Goal: Task Accomplishment & Management: Manage account settings

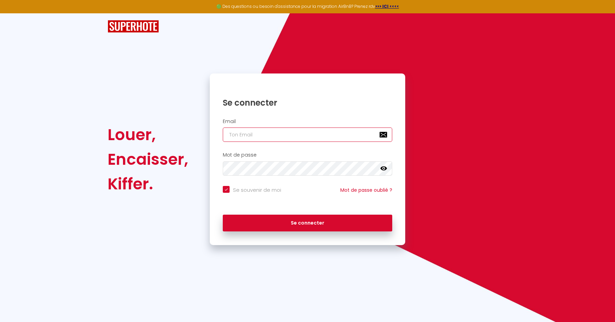
click at [268, 131] on input "email" at bounding box center [308, 134] width 170 height 14
type input "[EMAIL_ADDRESS][DOMAIN_NAME]"
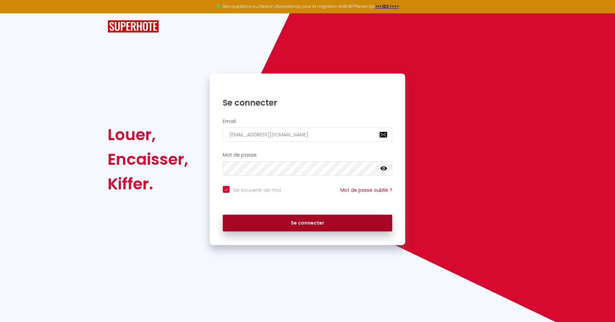
click at [249, 230] on button "Se connecter" at bounding box center [308, 223] width 170 height 17
checkbox input "true"
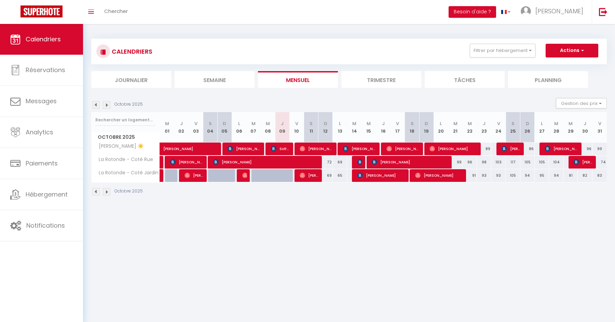
click at [97, 105] on img at bounding box center [96, 105] width 8 height 8
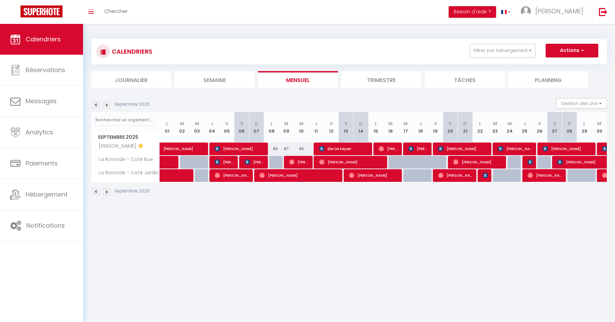
click at [97, 105] on img at bounding box center [96, 105] width 8 height 8
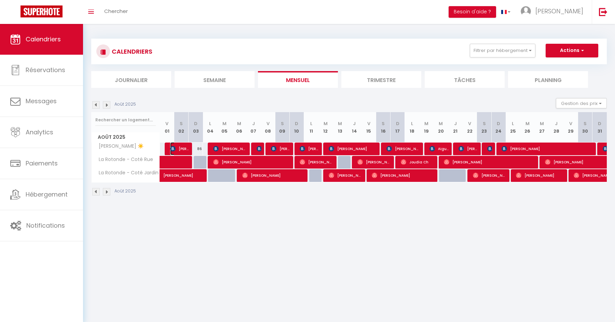
click at [179, 147] on span "[PERSON_NAME]" at bounding box center [179, 148] width 19 height 13
select select "OK"
select select "KO"
select select "0"
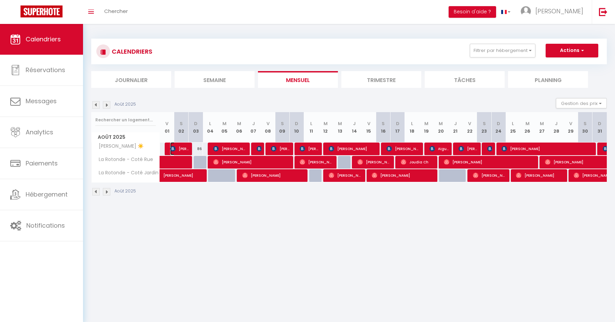
select select "1"
select select
select select "34699"
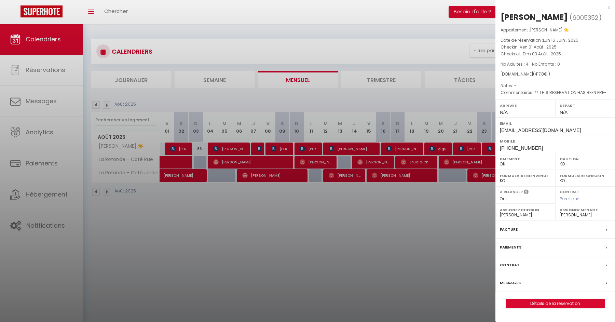
drag, startPoint x: 502, startPoint y: 17, endPoint x: 557, endPoint y: 77, distance: 81.3
click at [557, 77] on div "[PERSON_NAME] ( 6005352 ) Appartement : [PERSON_NAME] ☀️ Date de réservation : …" at bounding box center [556, 160] width 120 height 297
copy div "[PERSON_NAME] ( 6005352 ) Appartement : [PERSON_NAME] ☀️ Date de réservation : …"
click at [408, 212] on div at bounding box center [307, 161] width 615 height 322
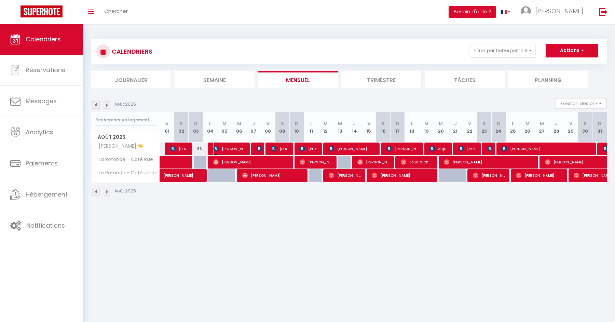
click at [229, 151] on span "[PERSON_NAME]" at bounding box center [229, 148] width 33 height 13
select select
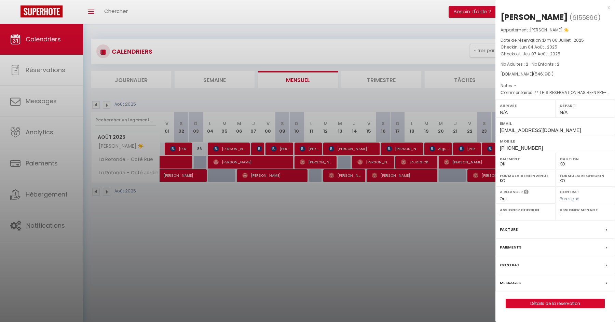
drag, startPoint x: 501, startPoint y: 18, endPoint x: 570, endPoint y: 71, distance: 87.4
click at [570, 71] on div "[PERSON_NAME] ( 6155896 ) Appartement : [PERSON_NAME] ☀️ Date de réservation : …" at bounding box center [556, 160] width 120 height 297
copy div "[PERSON_NAME] ( 6155896 ) Appartement : [PERSON_NAME] ☀️ Date de réservation : …"
click at [302, 224] on div at bounding box center [307, 161] width 615 height 322
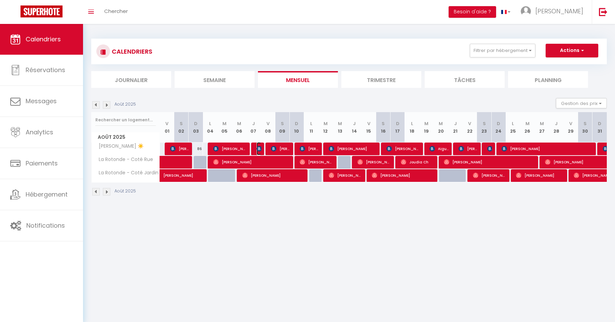
click at [259, 148] on img at bounding box center [259, 148] width 5 height 5
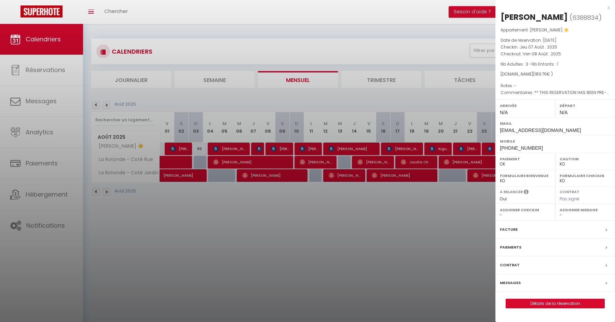
drag, startPoint x: 502, startPoint y: 16, endPoint x: 583, endPoint y: 74, distance: 99.7
click at [583, 74] on div "[PERSON_NAME] ( 6388834 ) Appartement : [PERSON_NAME] ☀️ Date de réservation : …" at bounding box center [556, 160] width 120 height 297
copy div "[PERSON_NAME] ( 6388834 ) Appartement : [PERSON_NAME] ☀️ Date de réservation : …"
click at [340, 229] on div at bounding box center [307, 161] width 615 height 322
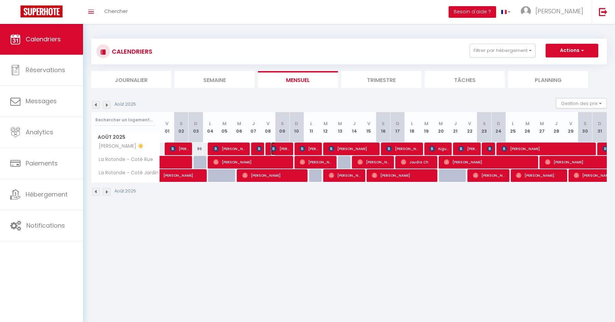
click at [277, 148] on span "[PERSON_NAME]" at bounding box center [280, 148] width 19 height 13
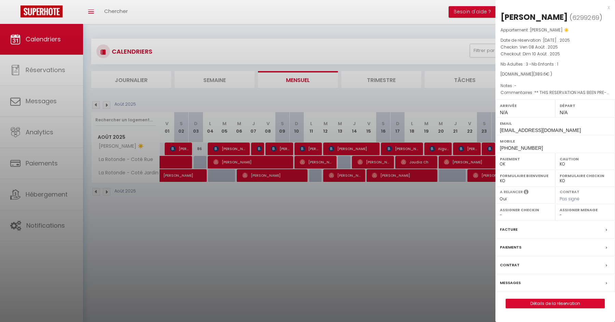
drag, startPoint x: 501, startPoint y: 17, endPoint x: 568, endPoint y: 81, distance: 92.1
click at [568, 81] on div "[PERSON_NAME] ( 6299269 ) Appartement : [PERSON_NAME] ☀️ Date de réservation : …" at bounding box center [556, 160] width 120 height 297
copy div "[PERSON_NAME] ( 6299269 ) Appartement : [PERSON_NAME] ☀️ Date de réservation : …"
click at [309, 146] on div at bounding box center [307, 161] width 615 height 322
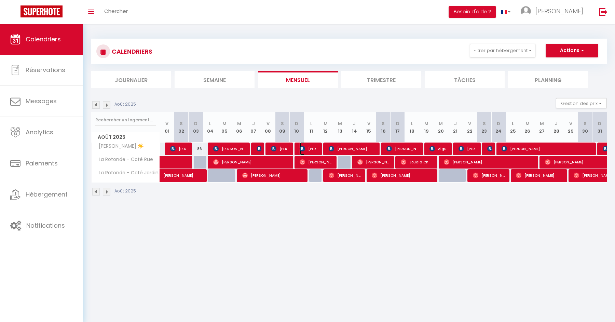
click at [314, 146] on span "[PERSON_NAME]" at bounding box center [309, 148] width 19 height 13
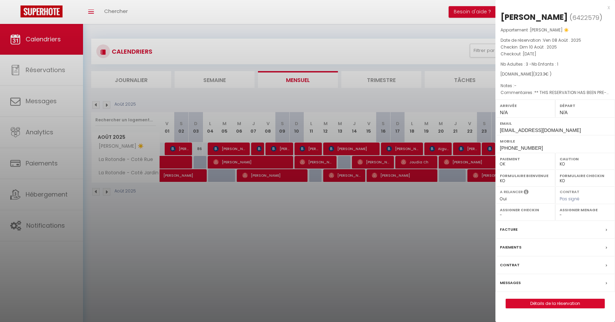
drag, startPoint x: 501, startPoint y: 16, endPoint x: 551, endPoint y: 76, distance: 77.9
click at [551, 76] on div "[PERSON_NAME] ( 6422579 ) Appartement : [PERSON_NAME] ☀️ Date de réservation : …" at bounding box center [556, 160] width 120 height 297
copy div "[PERSON_NAME] ( 6422579 ) Appartement : [PERSON_NAME] ☀️ Date de réservation : …"
click at [404, 215] on div at bounding box center [307, 161] width 615 height 322
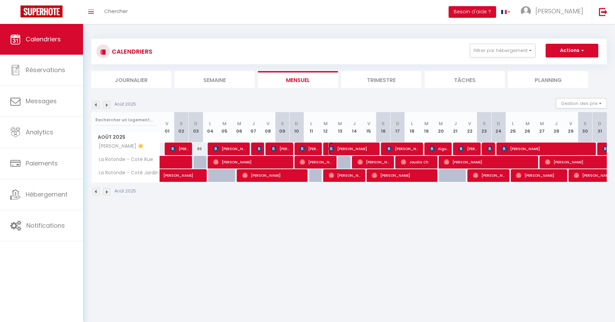
click at [360, 146] on span "[PERSON_NAME]" at bounding box center [353, 148] width 48 height 13
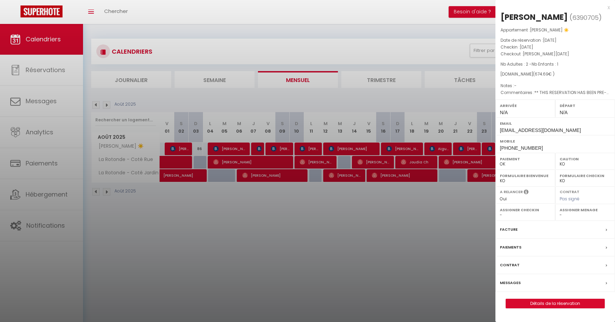
drag, startPoint x: 502, startPoint y: 16, endPoint x: 552, endPoint y: 73, distance: 76.8
click at [552, 73] on div "[PERSON_NAME] ( 6390705 ) Appartement : [PERSON_NAME] ☀️ Date de réservation : …" at bounding box center [556, 160] width 120 height 297
copy div "[PERSON_NAME] ( 6390705 ) Appartement : [PERSON_NAME] ☀️ Date de réservation : …"
click at [447, 211] on div at bounding box center [307, 161] width 615 height 322
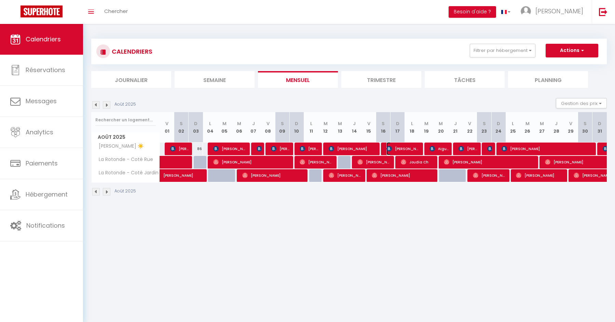
click at [408, 146] on span "[PERSON_NAME]" at bounding box center [403, 148] width 33 height 13
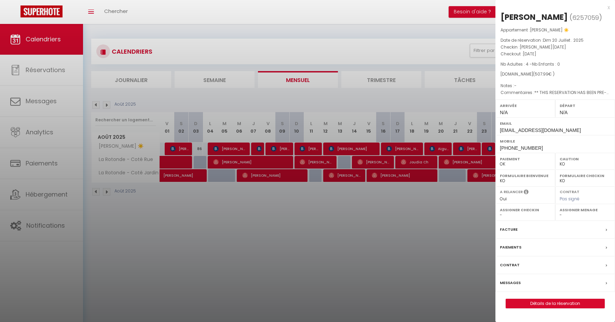
drag, startPoint x: 503, startPoint y: 17, endPoint x: 553, endPoint y: 73, distance: 75.0
click at [553, 73] on div "[PERSON_NAME] ( 6257059 ) Appartement : [PERSON_NAME] ☀️ Date de réservation : …" at bounding box center [556, 160] width 120 height 297
copy div "[PERSON_NAME] ( 6257059 ) Appartement : [PERSON_NAME] ☀️ Date de réservation : …"
click at [373, 210] on div at bounding box center [307, 161] width 615 height 322
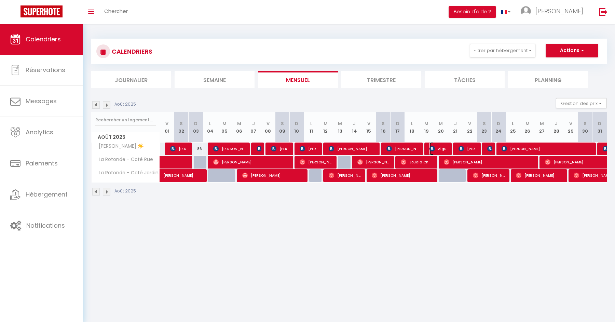
click at [441, 145] on span "Aigul Sumina" at bounding box center [439, 148] width 19 height 13
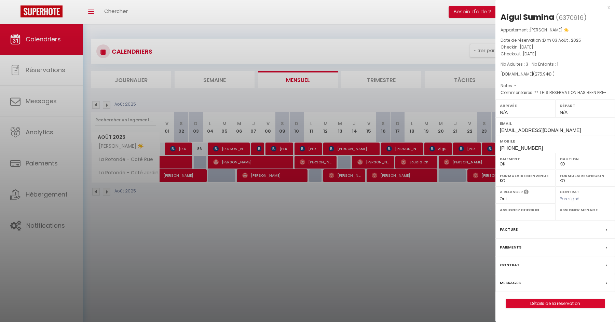
drag, startPoint x: 502, startPoint y: 14, endPoint x: 559, endPoint y: 76, distance: 83.7
click at [559, 76] on div "Aigul Sumina ( 6370916 ) Appartement : [PERSON_NAME] ☀️ Date de réservation : […" at bounding box center [556, 160] width 120 height 297
copy div "[PERSON_NAME] ( 6370916 ) Appartement : [PERSON_NAME] ☀️ Date de réservation : …"
click at [445, 225] on div at bounding box center [307, 161] width 615 height 322
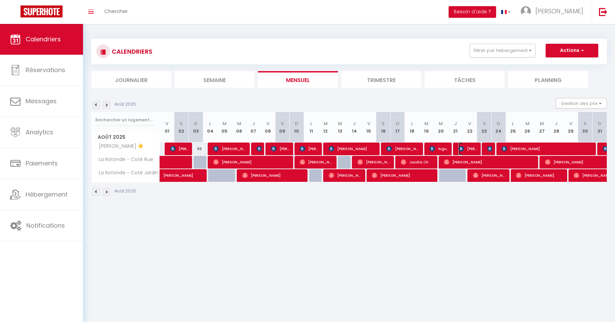
click at [464, 149] on span "[PERSON_NAME]" at bounding box center [468, 148] width 19 height 13
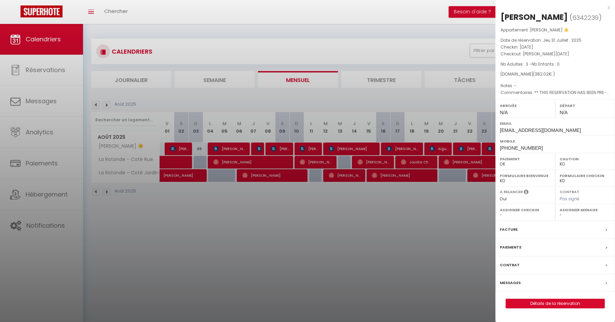
click at [500, 18] on div "[PERSON_NAME] ( 6342239 ) Appartement : [PERSON_NAME] ☀️ Date de réservation : …" at bounding box center [556, 160] width 120 height 297
drag, startPoint x: 502, startPoint y: 17, endPoint x: 561, endPoint y: 75, distance: 82.7
click at [561, 75] on div "[PERSON_NAME] ( 6342239 ) Appartement : [PERSON_NAME] ☀️ Date de réservation : …" at bounding box center [556, 160] width 120 height 297
copy div "[PERSON_NAME] ( 6342239 ) Appartement : [PERSON_NAME] ☀️ Date de réservation : …"
click at [450, 214] on div at bounding box center [307, 161] width 615 height 322
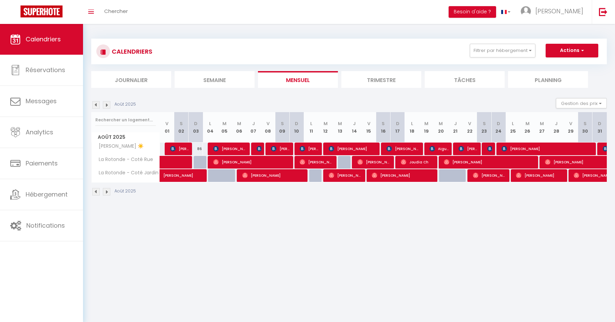
click at [486, 146] on div at bounding box center [489, 149] width 14 height 13
click at [490, 147] on img at bounding box center [489, 148] width 5 height 5
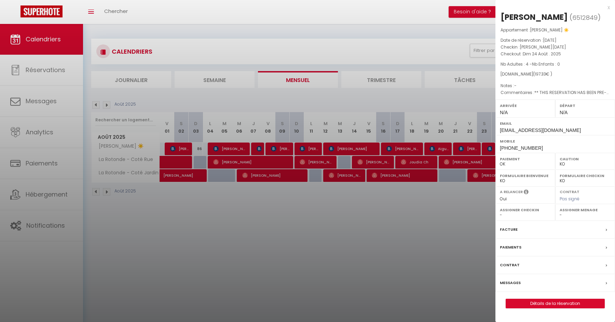
drag, startPoint x: 501, startPoint y: 14, endPoint x: 557, endPoint y: 75, distance: 82.5
click at [557, 75] on div "[PERSON_NAME] ( 6512849 ) Appartement : [PERSON_NAME] ☀️ Date de réservation : …" at bounding box center [556, 160] width 120 height 297
copy div "[PERSON_NAME] ( 6512849 ) Appartement : [PERSON_NAME] ☀️ Date de réservation : …"
click at [428, 207] on div at bounding box center [307, 161] width 615 height 322
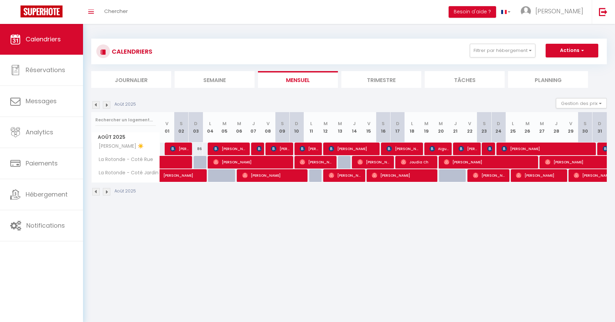
click at [484, 151] on div at bounding box center [489, 149] width 14 height 13
click at [488, 148] on img at bounding box center [489, 148] width 5 height 5
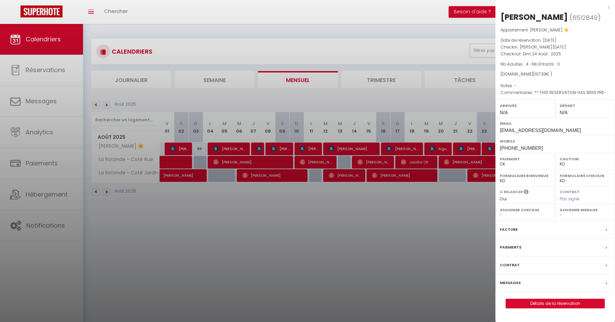
click at [452, 246] on div at bounding box center [307, 161] width 615 height 322
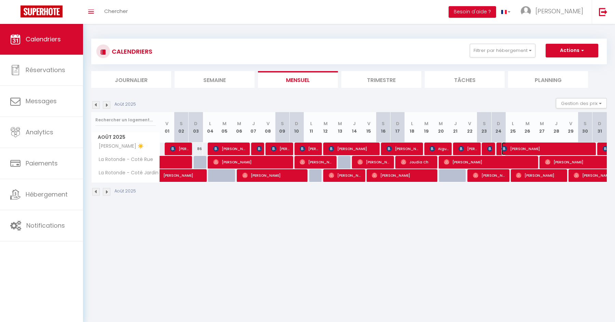
click at [522, 148] on span "[PERSON_NAME]" at bounding box center [547, 148] width 91 height 13
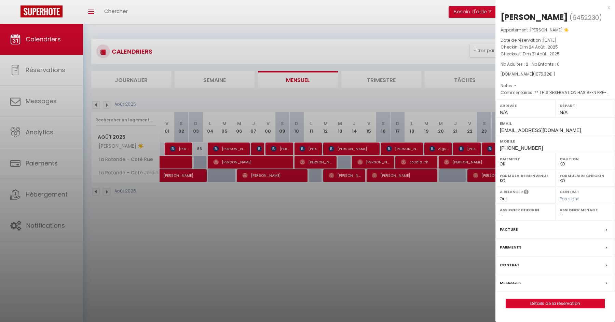
drag, startPoint x: 501, startPoint y: 18, endPoint x: 561, endPoint y: 71, distance: 79.9
click at [561, 71] on div "[PERSON_NAME] ( 6452230 ) Appartement : [PERSON_NAME] ☀️ Date de réservation : …" at bounding box center [556, 160] width 120 height 297
click at [449, 211] on div at bounding box center [307, 161] width 615 height 322
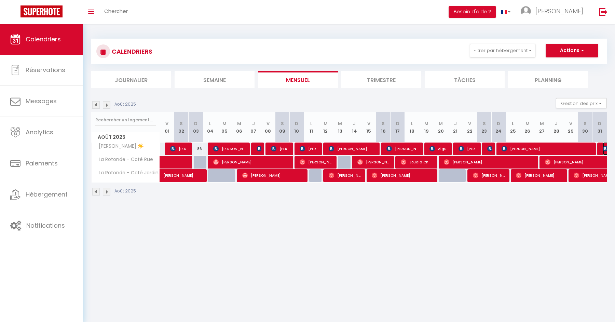
click at [603, 147] on img at bounding box center [605, 148] width 5 height 5
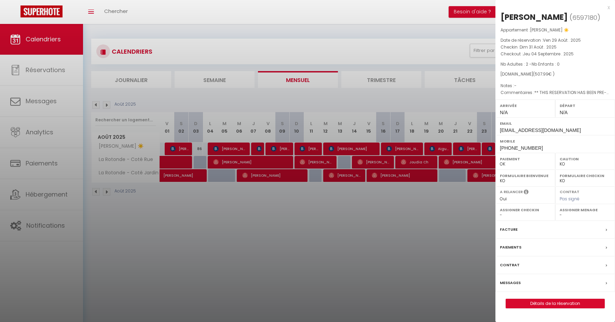
drag, startPoint x: 502, startPoint y: 18, endPoint x: 558, endPoint y: 73, distance: 79.0
click at [558, 73] on div "[PERSON_NAME] ( 6597180 ) Appartement : [PERSON_NAME] ☀️ Date de réservation : …" at bounding box center [556, 160] width 120 height 297
click at [349, 206] on div at bounding box center [307, 161] width 615 height 322
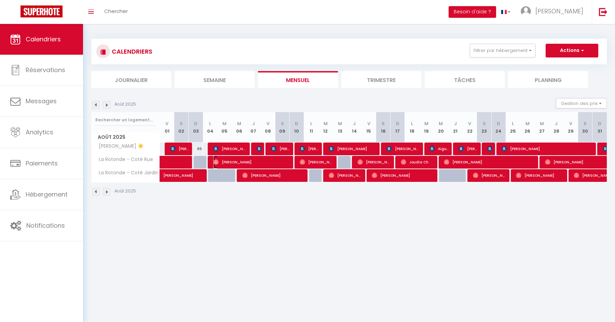
click at [232, 163] on span "[PERSON_NAME]" at bounding box center [251, 162] width 77 height 13
select select "OK"
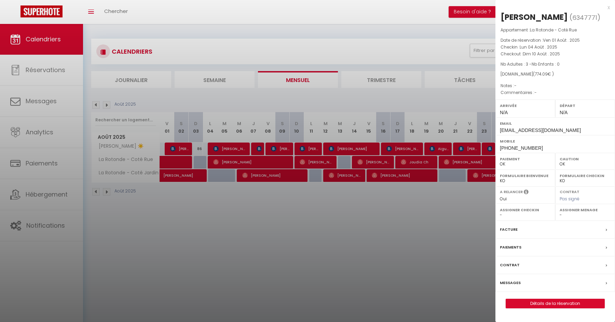
drag, startPoint x: 502, startPoint y: 16, endPoint x: 570, endPoint y: 80, distance: 93.8
click at [570, 80] on div "[PERSON_NAME] ( 6347771 ) Appartement : La Rotonde - Coté Rue Date de réservati…" at bounding box center [556, 160] width 120 height 297
click at [221, 222] on div at bounding box center [307, 161] width 615 height 322
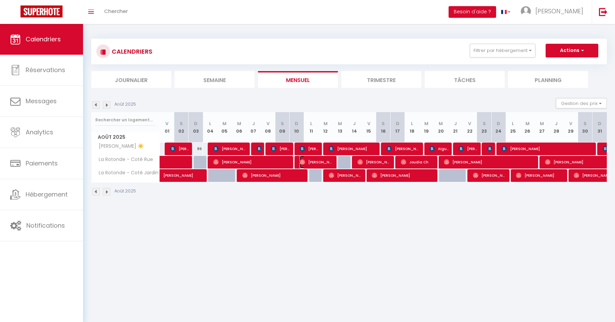
click at [326, 160] on span "[PERSON_NAME]" at bounding box center [316, 162] width 33 height 13
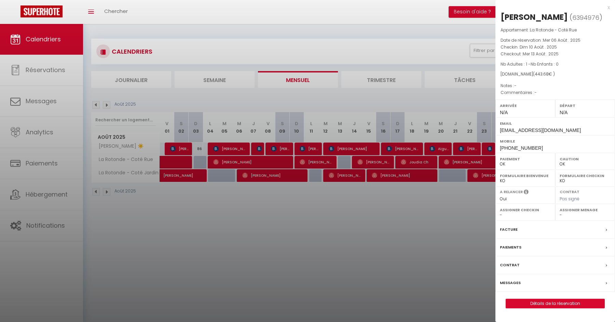
drag, startPoint x: 501, startPoint y: 18, endPoint x: 550, endPoint y: 73, distance: 73.6
click at [550, 73] on div "[PERSON_NAME] ( 6394976 ) Appartement : La Rotonde - Coté Rue Date de réservati…" at bounding box center [556, 160] width 120 height 297
click at [288, 225] on div at bounding box center [307, 161] width 615 height 322
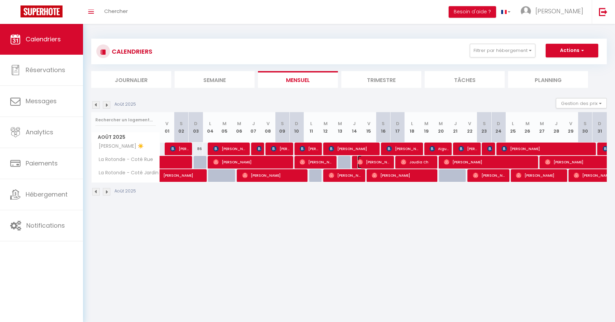
click at [385, 161] on span "[PERSON_NAME]" at bounding box center [373, 162] width 33 height 13
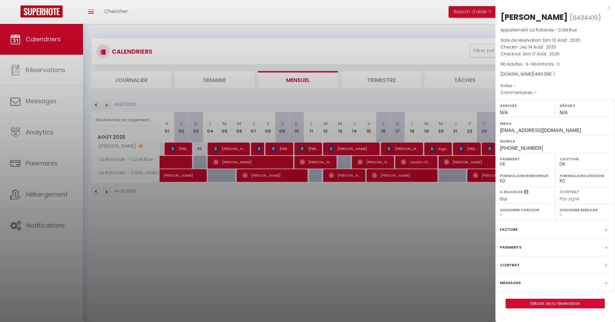
drag, startPoint x: 500, startPoint y: 14, endPoint x: 558, endPoint y: 78, distance: 86.4
click at [558, 78] on div "[PERSON_NAME] ( 6434419 ) Appartement : La Rotonde - Coté Rue Date de réservati…" at bounding box center [556, 160] width 120 height 297
click at [312, 247] on div at bounding box center [307, 161] width 615 height 322
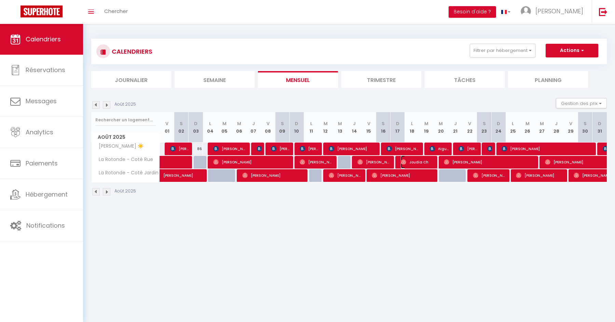
click at [423, 161] on span "Joudia Ch" at bounding box center [417, 162] width 33 height 13
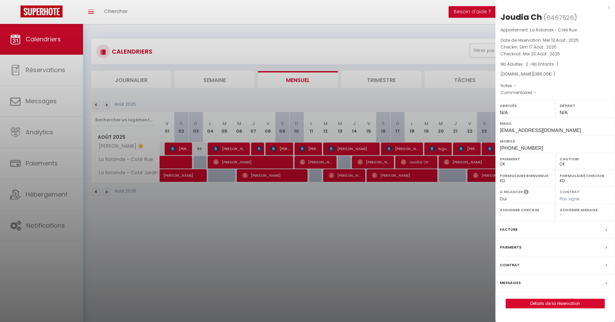
drag, startPoint x: 500, startPoint y: 15, endPoint x: 554, endPoint y: 78, distance: 83.2
click at [554, 78] on div "Joudia Ch ( 6467526 ) Appartement : La Rotonde - Coté Rue Date de réservation :…" at bounding box center [556, 160] width 120 height 297
click at [426, 201] on div at bounding box center [307, 161] width 615 height 322
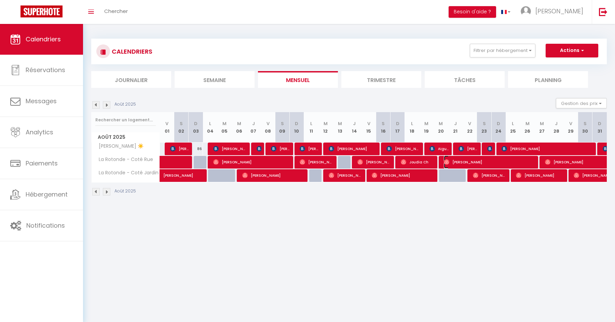
click at [468, 161] on span "[PERSON_NAME]" at bounding box center [489, 162] width 91 height 13
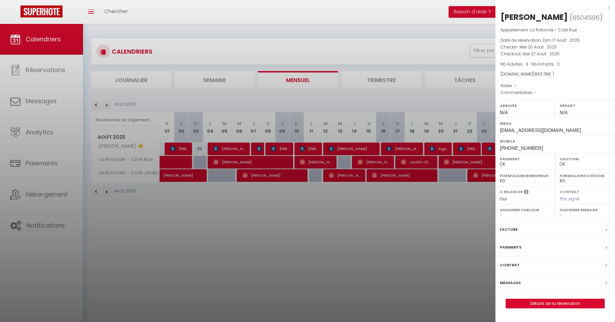
drag, startPoint x: 501, startPoint y: 16, endPoint x: 566, endPoint y: 75, distance: 87.1
click at [566, 75] on div "[PERSON_NAME] ( 6504596 ) Appartement : La Rotonde - Coté Rue Date de réservati…" at bounding box center [556, 160] width 120 height 297
click at [437, 199] on div at bounding box center [307, 161] width 615 height 322
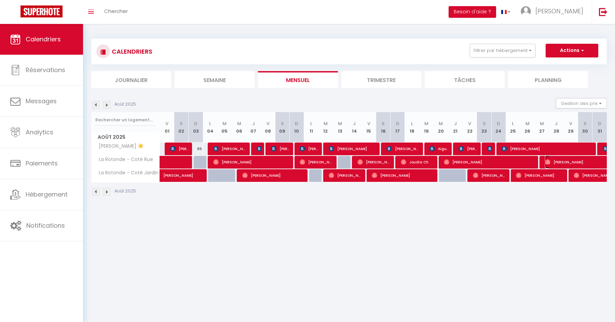
click at [557, 158] on span "[PERSON_NAME]" at bounding box center [592, 162] width 94 height 13
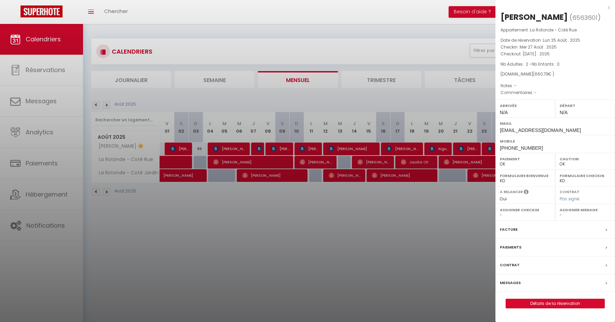
drag, startPoint x: 502, startPoint y: 17, endPoint x: 560, endPoint y: 80, distance: 85.4
click at [560, 80] on div "[PERSON_NAME] ( 6563601 ) Appartement : La Rotonde - Coté Rue Date de réservati…" at bounding box center [556, 160] width 120 height 297
click at [425, 216] on div at bounding box center [307, 161] width 615 height 322
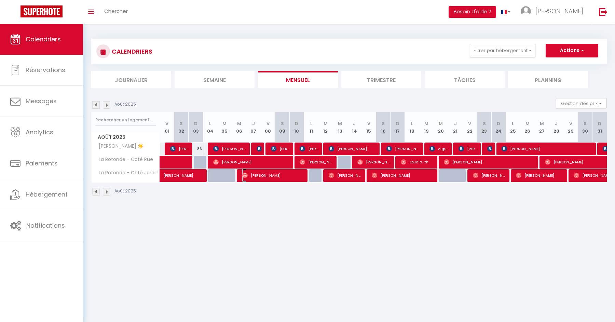
click at [261, 177] on span "[PERSON_NAME]" at bounding box center [273, 175] width 62 height 13
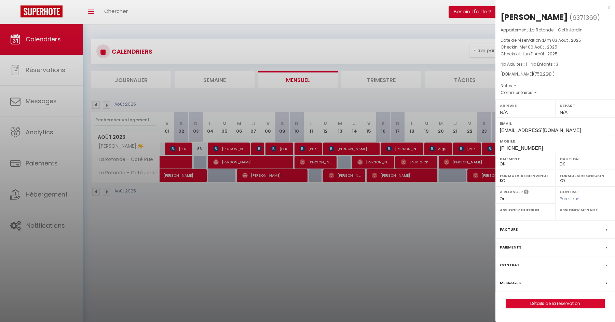
drag, startPoint x: 502, startPoint y: 15, endPoint x: 568, endPoint y: 87, distance: 97.5
click at [568, 87] on div "[PERSON_NAME] ( 6371369 ) Appartement : La Rotonde - Coté Jardin Date de réserv…" at bounding box center [556, 160] width 120 height 297
click at [432, 203] on div at bounding box center [307, 161] width 615 height 322
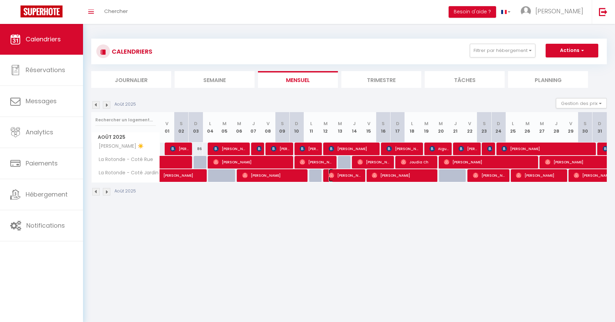
click at [344, 176] on span "[PERSON_NAME]" at bounding box center [345, 175] width 33 height 13
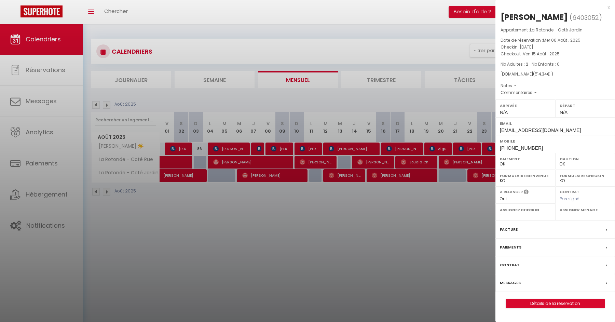
drag, startPoint x: 500, startPoint y: 16, endPoint x: 570, endPoint y: 81, distance: 96.0
click at [570, 81] on div "[PERSON_NAME] ( 6403052 ) Appartement : La Rotonde - Coté Jardin Date de réserv…" at bounding box center [556, 160] width 120 height 297
click at [425, 201] on div at bounding box center [307, 161] width 615 height 322
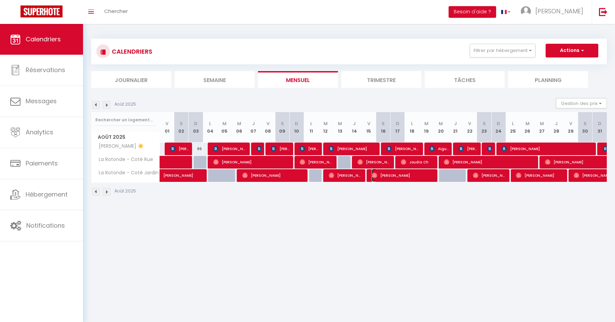
click at [410, 176] on span "[PERSON_NAME]" at bounding box center [403, 175] width 62 height 13
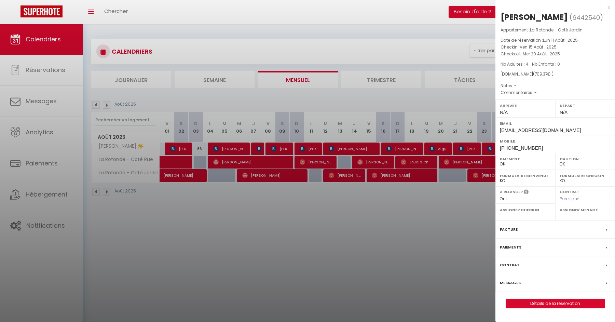
drag, startPoint x: 501, startPoint y: 17, endPoint x: 573, endPoint y: 79, distance: 95.2
click at [573, 79] on div "[PERSON_NAME] ( 6442540 ) Appartement : La Rotonde - Coté Jardin Date de réserv…" at bounding box center [556, 160] width 120 height 297
click at [457, 202] on div at bounding box center [307, 161] width 615 height 322
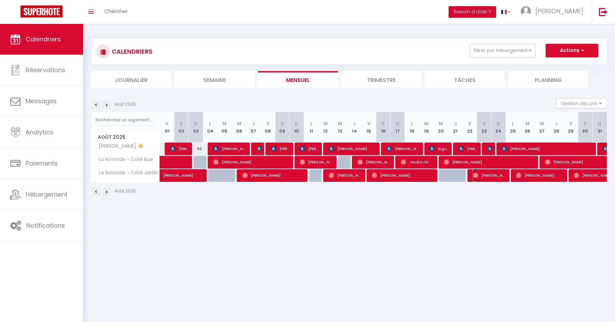
click at [496, 174] on span "[PERSON_NAME]" at bounding box center [489, 175] width 33 height 13
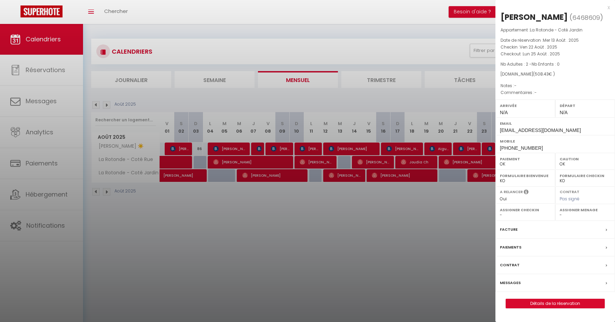
drag, startPoint x: 502, startPoint y: 16, endPoint x: 567, endPoint y: 75, distance: 86.9
click at [567, 75] on div "[PERSON_NAME] ( 6468609 ) Appartement : La Rotonde - Coté Jardin Date de réserv…" at bounding box center [556, 160] width 120 height 297
click at [465, 193] on div at bounding box center [307, 161] width 615 height 322
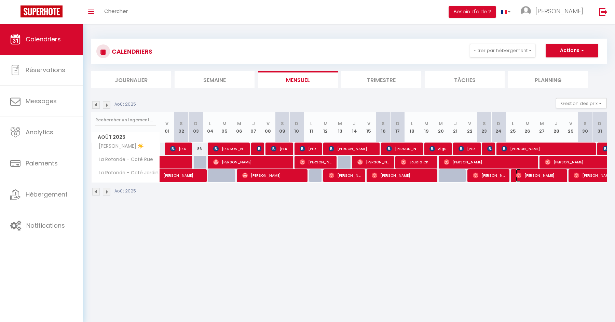
click at [538, 175] on span "[PERSON_NAME]" at bounding box center [540, 175] width 48 height 13
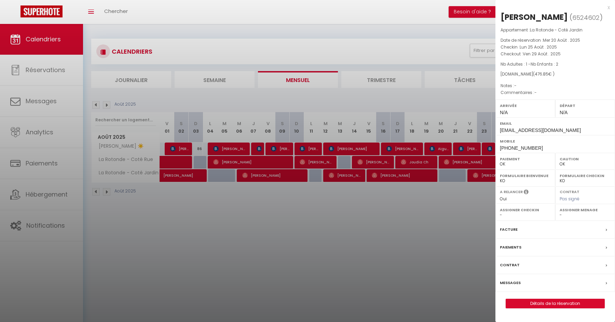
drag, startPoint x: 502, startPoint y: 17, endPoint x: 550, endPoint y: 79, distance: 78.3
click at [550, 79] on div "[PERSON_NAME] ( 6524602 ) Appartement : La Rotonde - Coté Jardin Date de réserv…" at bounding box center [556, 160] width 120 height 297
click at [473, 192] on div at bounding box center [307, 161] width 615 height 322
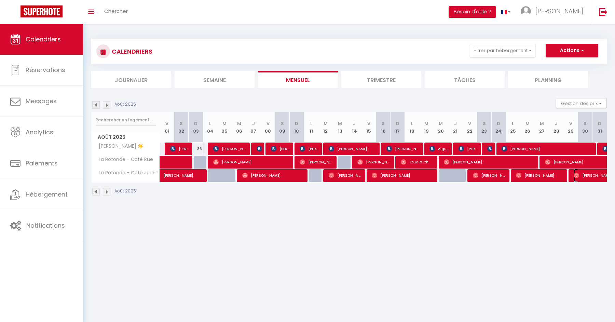
click at [584, 176] on span "[PERSON_NAME]" at bounding box center [613, 175] width 79 height 13
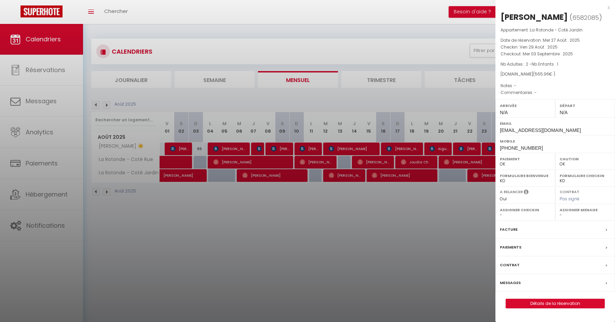
drag, startPoint x: 501, startPoint y: 16, endPoint x: 561, endPoint y: 76, distance: 85.1
click at [561, 76] on div "[PERSON_NAME] ( 6582085 ) Appartement : La Rotonde - Coté Jardin Date de réserv…" at bounding box center [556, 160] width 120 height 297
click at [376, 233] on div at bounding box center [307, 161] width 615 height 322
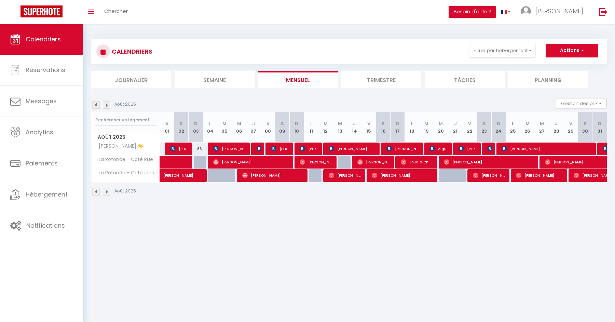
click at [105, 103] on img at bounding box center [107, 105] width 8 height 8
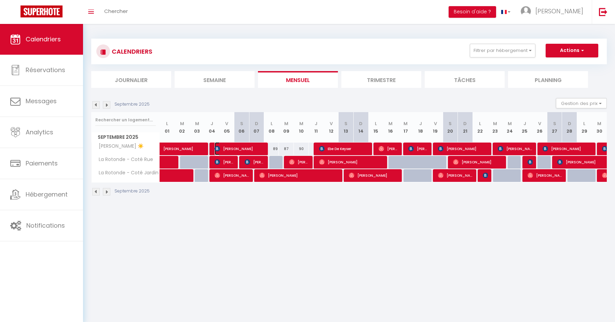
click at [219, 146] on img at bounding box center [217, 148] width 5 height 5
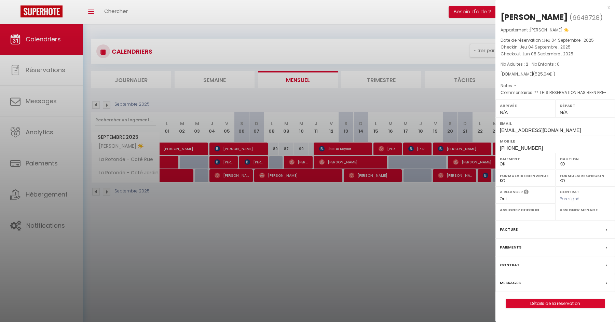
drag, startPoint x: 502, startPoint y: 17, endPoint x: 555, endPoint y: 81, distance: 82.8
click at [555, 81] on div "[PERSON_NAME] ( 6648728 ) Appartement : [PERSON_NAME] ☀️ Date de réservation : …" at bounding box center [556, 160] width 120 height 297
click at [302, 207] on div at bounding box center [307, 161] width 615 height 322
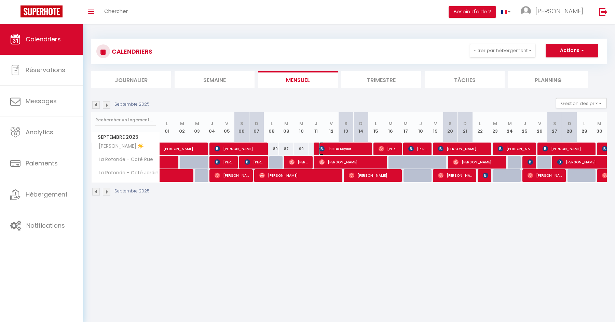
click at [341, 151] on span "Ebe De Keyser" at bounding box center [344, 148] width 50 height 13
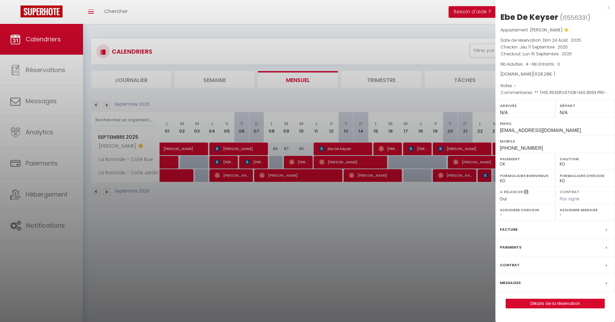
drag, startPoint x: 502, startPoint y: 18, endPoint x: 562, endPoint y: 72, distance: 81.0
click at [562, 72] on div "Ebe De Keyser ( 6556331 ) Appartement : [PERSON_NAME] ☀️ Date de réservation : …" at bounding box center [556, 160] width 120 height 297
click at [329, 207] on div at bounding box center [307, 161] width 615 height 322
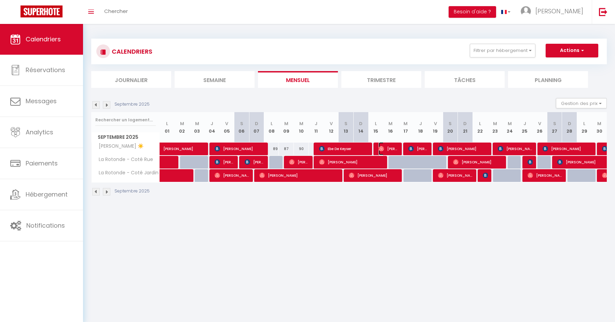
click at [386, 147] on span "[PERSON_NAME]" at bounding box center [389, 148] width 20 height 13
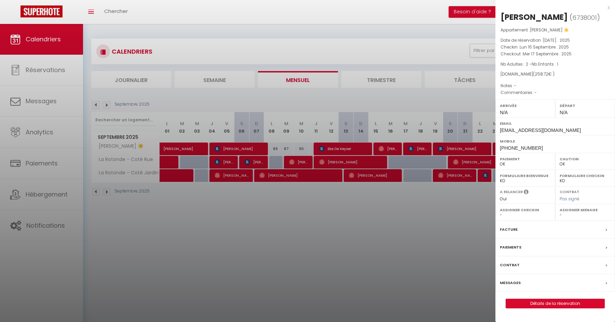
drag, startPoint x: 501, startPoint y: 17, endPoint x: 566, endPoint y: 74, distance: 86.5
click at [566, 74] on div "[PERSON_NAME] ( 6738001 ) Appartement : [PERSON_NAME] ☀️ Date de réservation : …" at bounding box center [556, 160] width 120 height 297
click at [391, 194] on div at bounding box center [307, 161] width 615 height 322
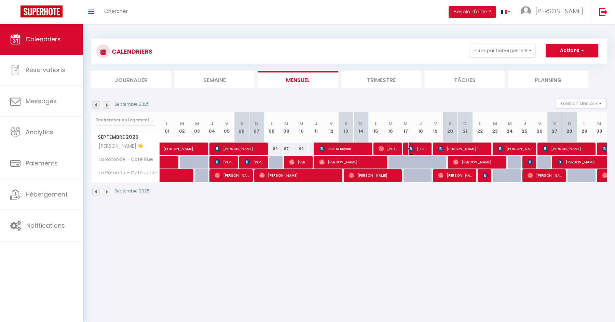
click at [413, 143] on span "[PERSON_NAME]" at bounding box center [418, 148] width 20 height 13
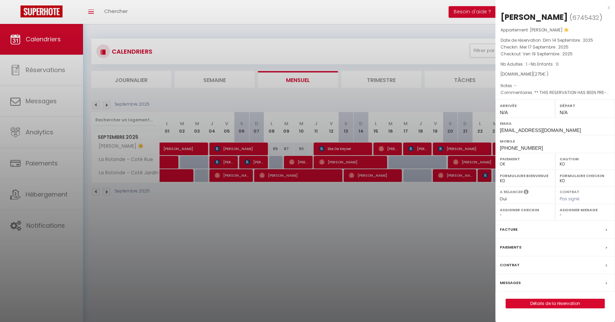
drag, startPoint x: 502, startPoint y: 18, endPoint x: 556, endPoint y: 82, distance: 83.9
click at [556, 82] on div "[PERSON_NAME] ( 6745432 ) Appartement : [PERSON_NAME] ☀️ Date de réservation : …" at bounding box center [556, 160] width 120 height 297
click at [423, 211] on div at bounding box center [307, 161] width 615 height 322
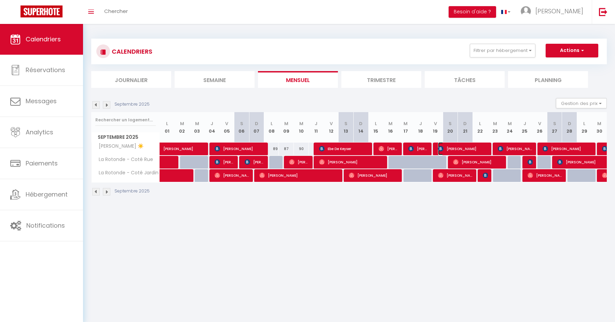
click at [468, 148] on span "[PERSON_NAME]" at bounding box center [463, 148] width 50 height 13
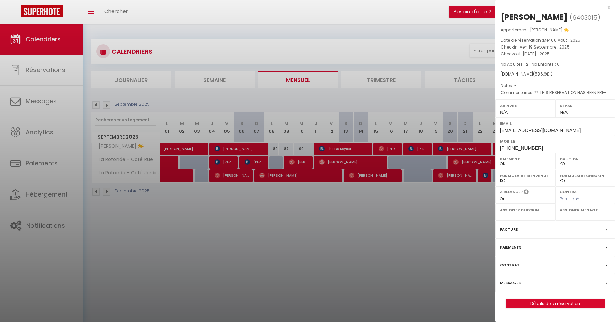
drag, startPoint x: 502, startPoint y: 17, endPoint x: 553, endPoint y: 79, distance: 80.6
click at [553, 79] on div "[PERSON_NAME] ( 6403015 ) Appartement : [PERSON_NAME] ☀️ Date de réservation : …" at bounding box center [556, 160] width 120 height 297
click at [454, 196] on div at bounding box center [307, 161] width 615 height 322
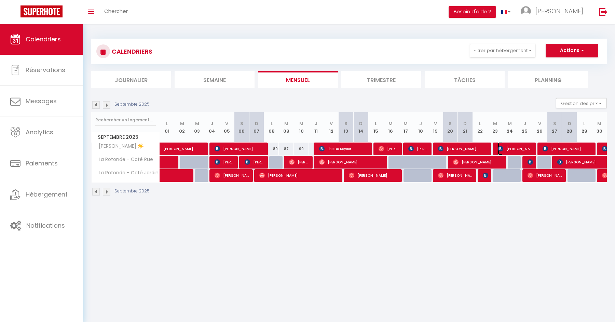
click at [503, 149] on img at bounding box center [500, 148] width 5 height 5
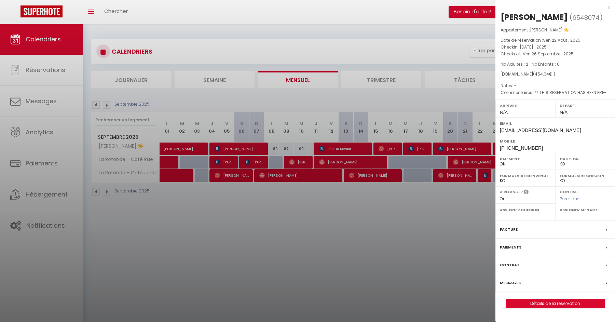
drag, startPoint x: 501, startPoint y: 18, endPoint x: 561, endPoint y: 74, distance: 82.0
click at [561, 74] on div "[PERSON_NAME] ( 6548074 ) Appartement : [PERSON_NAME] ☀️ Date de réservation : …" at bounding box center [556, 160] width 120 height 297
click at [440, 212] on div at bounding box center [307, 161] width 615 height 322
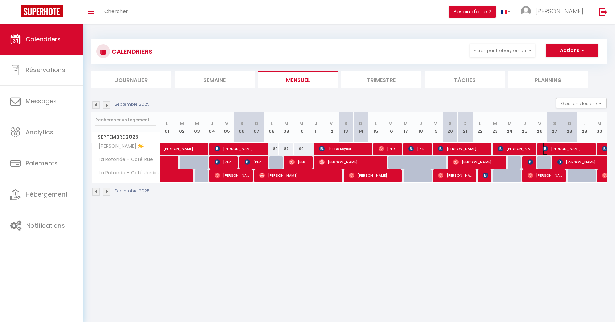
click at [551, 147] on span "[PERSON_NAME]" at bounding box center [568, 148] width 50 height 13
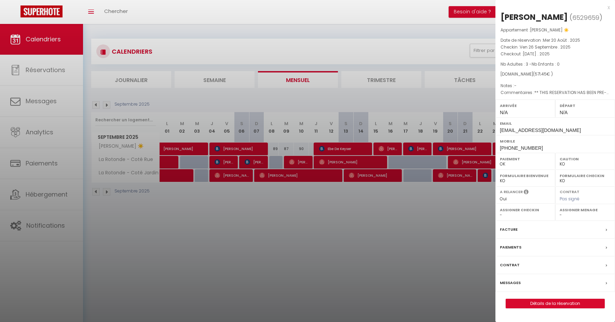
drag, startPoint x: 502, startPoint y: 18, endPoint x: 568, endPoint y: 87, distance: 94.8
click at [568, 87] on div "[PERSON_NAME] ( 6529659 ) Appartement : [PERSON_NAME] ☀️ Date de réservation : …" at bounding box center [556, 160] width 120 height 297
click at [426, 222] on div at bounding box center [307, 161] width 615 height 322
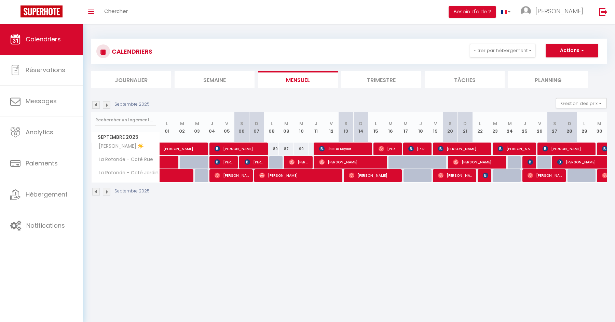
click at [601, 146] on div at bounding box center [604, 149] width 15 height 13
click at [604, 149] on img at bounding box center [604, 148] width 5 height 5
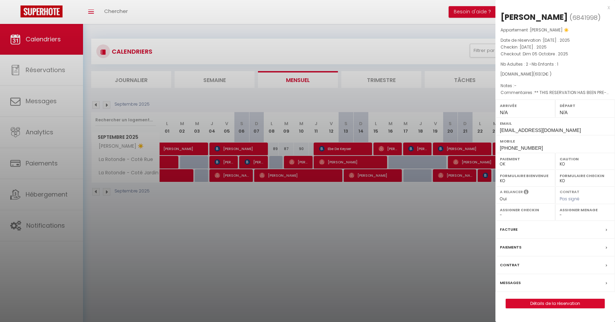
drag, startPoint x: 502, startPoint y: 17, endPoint x: 575, endPoint y: 76, distance: 94.0
click at [575, 76] on div "[PERSON_NAME] ( 6841998 ) Appartement : [PERSON_NAME] ☀️ Date de réservation : …" at bounding box center [556, 160] width 120 height 297
click at [459, 219] on div at bounding box center [307, 161] width 615 height 322
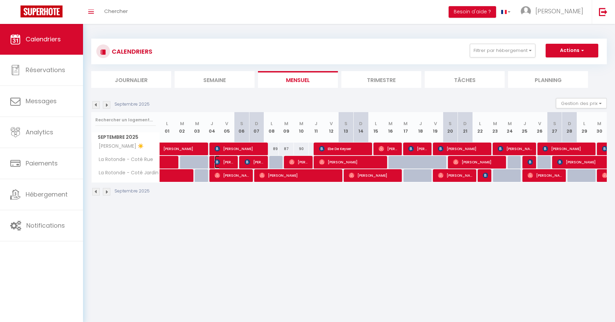
click at [226, 161] on span "[PERSON_NAME]" at bounding box center [225, 162] width 20 height 13
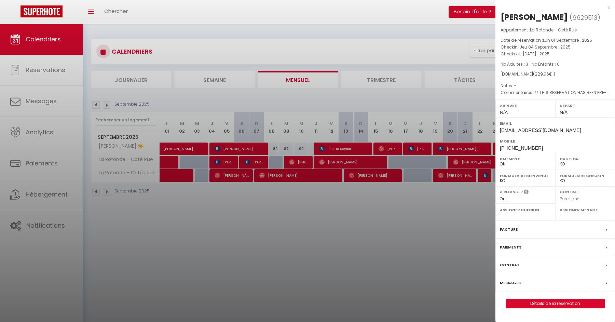
drag, startPoint x: 501, startPoint y: 15, endPoint x: 567, endPoint y: 77, distance: 90.2
click at [567, 77] on div "[PERSON_NAME] ( 6629513 ) Appartement : La Rotonde - Coté Rue Date de réservati…" at bounding box center [556, 160] width 120 height 297
click at [329, 209] on div at bounding box center [307, 161] width 615 height 322
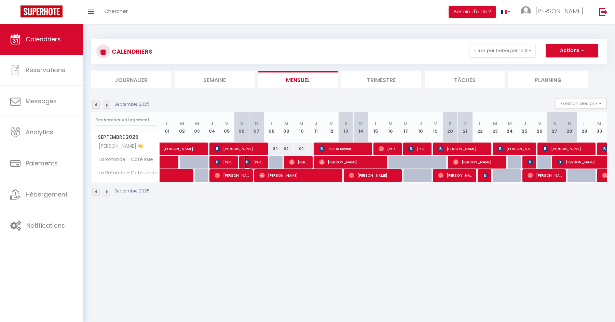
click at [256, 158] on span "[PERSON_NAME]" at bounding box center [255, 162] width 20 height 13
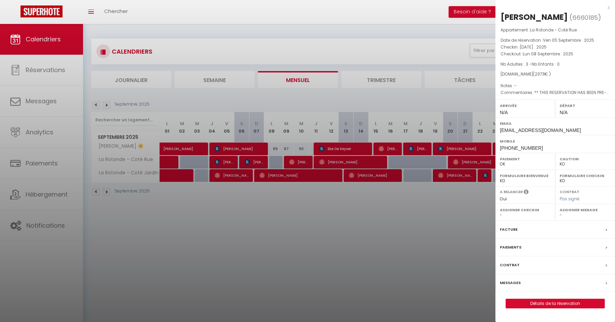
drag, startPoint x: 501, startPoint y: 17, endPoint x: 582, endPoint y: 81, distance: 103.2
click at [582, 81] on div "[PERSON_NAME] ( 6660185 ) Appartement : La Rotonde - Coté Rue Date de réservati…" at bounding box center [556, 160] width 120 height 297
click at [432, 213] on div at bounding box center [307, 161] width 615 height 322
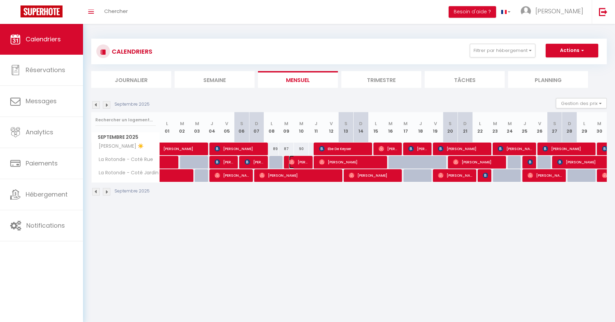
click at [302, 159] on span "[PERSON_NAME]" at bounding box center [299, 162] width 20 height 13
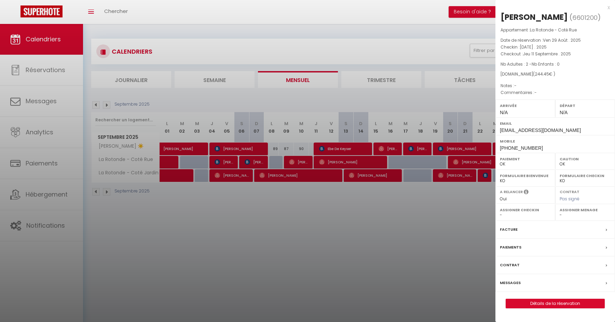
drag, startPoint x: 502, startPoint y: 16, endPoint x: 556, endPoint y: 72, distance: 77.3
click at [556, 72] on div "[PERSON_NAME] ( 6601200 ) Appartement : La Rotonde - Coté Rue Date de réservati…" at bounding box center [556, 160] width 120 height 297
click at [288, 224] on div at bounding box center [307, 161] width 615 height 322
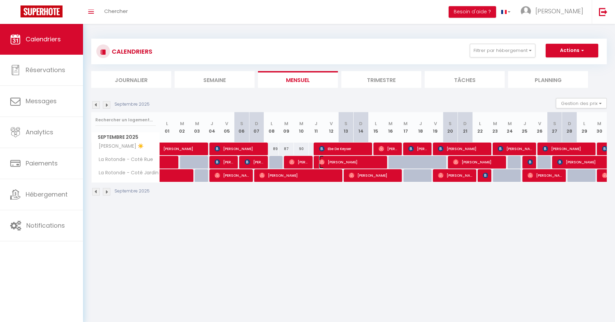
click at [344, 161] on span "[PERSON_NAME]" at bounding box center [351, 162] width 65 height 13
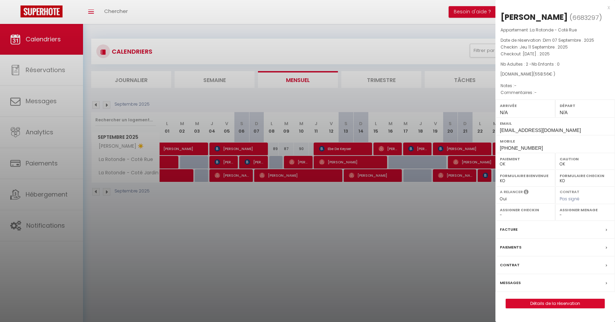
drag, startPoint x: 502, startPoint y: 16, endPoint x: 563, endPoint y: 73, distance: 83.4
click at [563, 73] on div "[PERSON_NAME] ( 6683297 ) Appartement : La Rotonde - Coté Rue Date de réservati…" at bounding box center [556, 160] width 120 height 297
click at [431, 226] on div at bounding box center [307, 161] width 615 height 322
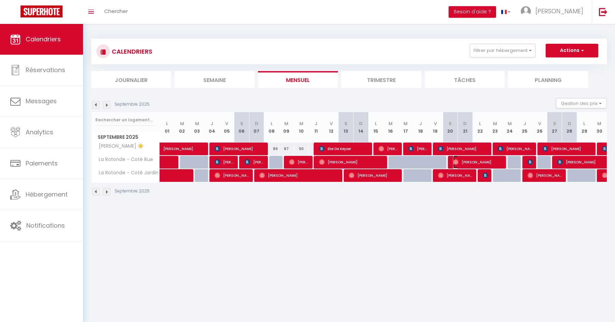
click at [478, 160] on span "[PERSON_NAME]" at bounding box center [478, 162] width 50 height 13
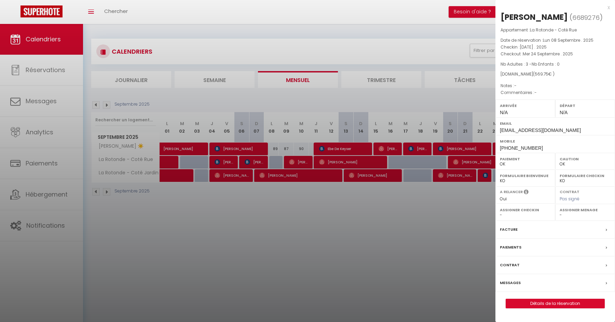
drag, startPoint x: 503, startPoint y: 16, endPoint x: 560, endPoint y: 76, distance: 82.9
click at [560, 76] on div "[PERSON_NAME] ( 6689276 ) Appartement : La Rotonde - Coté Rue Date de réservati…" at bounding box center [556, 160] width 120 height 297
click at [468, 206] on div at bounding box center [307, 161] width 615 height 322
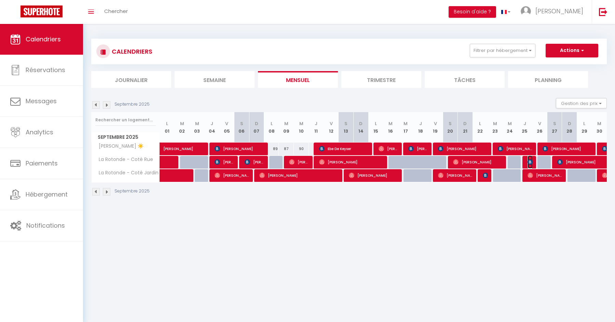
click at [529, 162] on img at bounding box center [530, 161] width 5 height 5
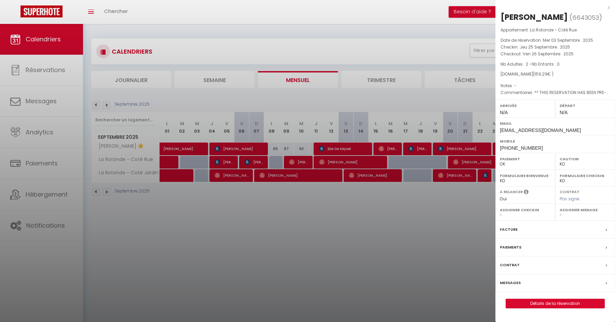
drag, startPoint x: 503, startPoint y: 17, endPoint x: 557, endPoint y: 72, distance: 77.1
click at [557, 72] on div "[PERSON_NAME] ( 6643053 ) Appartement : La Rotonde - Coté Rue Date de réservati…" at bounding box center [556, 160] width 120 height 297
click at [434, 204] on div at bounding box center [307, 161] width 615 height 322
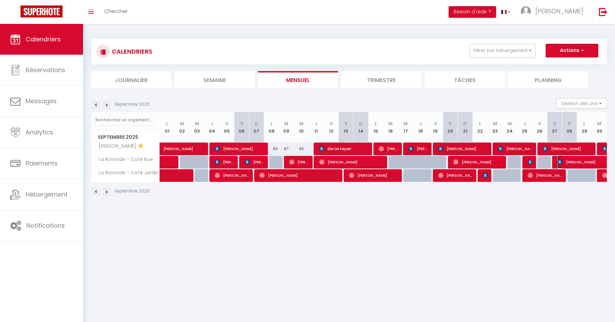
click at [570, 159] on span "[PERSON_NAME]" at bounding box center [588, 162] width 63 height 13
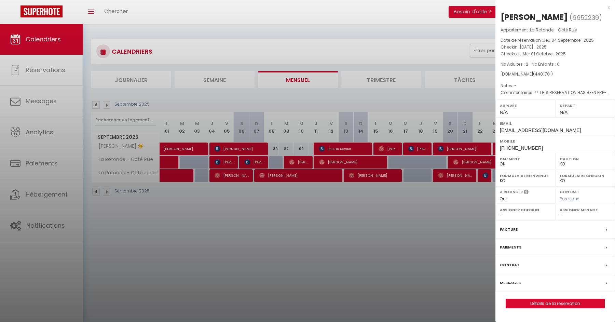
drag, startPoint x: 502, startPoint y: 17, endPoint x: 562, endPoint y: 72, distance: 81.8
click at [562, 72] on div "[PERSON_NAME] ( 6652239 ) Appartement : La Rotonde - Coté Rue Date de réservati…" at bounding box center [556, 160] width 120 height 297
click at [418, 229] on div at bounding box center [307, 161] width 615 height 322
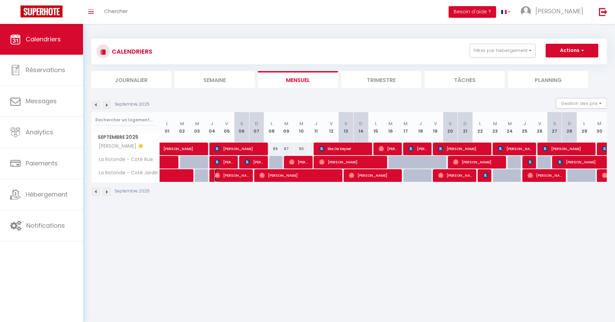
click at [242, 178] on span "[PERSON_NAME]" at bounding box center [232, 175] width 35 height 13
select select "OK"
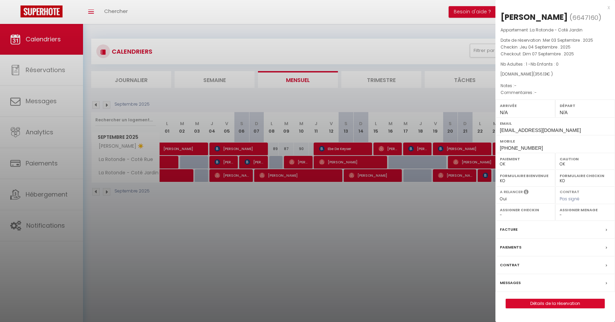
drag, startPoint x: 502, startPoint y: 15, endPoint x: 565, endPoint y: 71, distance: 84.0
click at [565, 71] on div "[PERSON_NAME] ( 6647160 ) Appartement : La Rotonde - Coté Jardin Date de réserv…" at bounding box center [556, 160] width 120 height 297
click at [319, 203] on div at bounding box center [307, 161] width 615 height 322
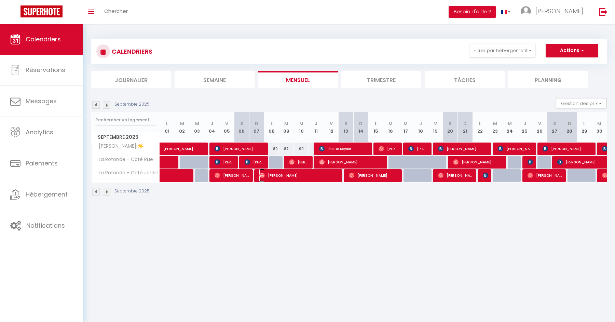
click at [288, 169] on span "[PERSON_NAME]" at bounding box center [299, 175] width 80 height 13
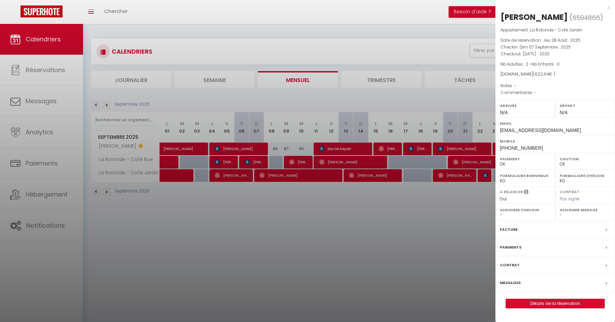
drag, startPoint x: 501, startPoint y: 16, endPoint x: 578, endPoint y: 72, distance: 95.6
click at [578, 72] on div "[PERSON_NAME] ( 6594866 ) Appartement : La Rotonde - Coté Jardin Date de réserv…" at bounding box center [556, 160] width 120 height 297
click at [405, 210] on div at bounding box center [307, 161] width 615 height 322
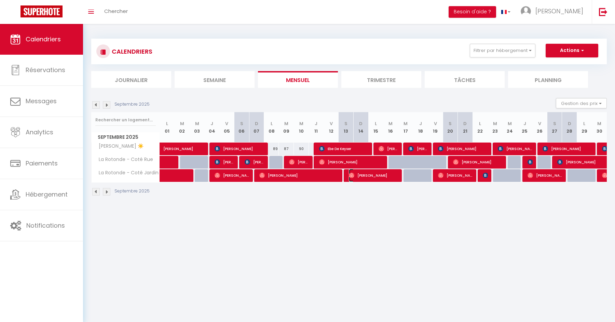
click at [379, 174] on span "[PERSON_NAME]" at bounding box center [374, 175] width 50 height 13
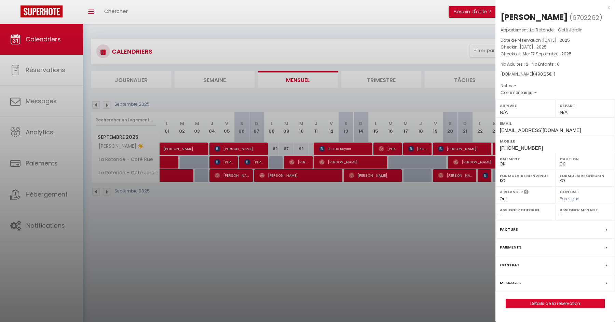
drag, startPoint x: 501, startPoint y: 16, endPoint x: 557, endPoint y: 73, distance: 80.0
click at [557, 73] on div "[PERSON_NAME] ( 6702262 ) Appartement : La Rotonde - Coté Jardin Date de réserv…" at bounding box center [556, 160] width 120 height 297
click at [444, 210] on div at bounding box center [307, 161] width 615 height 322
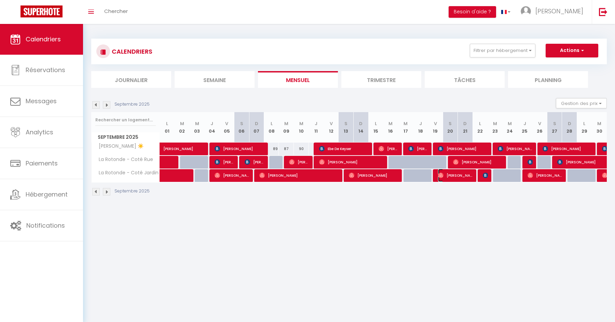
click at [457, 175] on span "[PERSON_NAME]" at bounding box center [455, 175] width 35 height 13
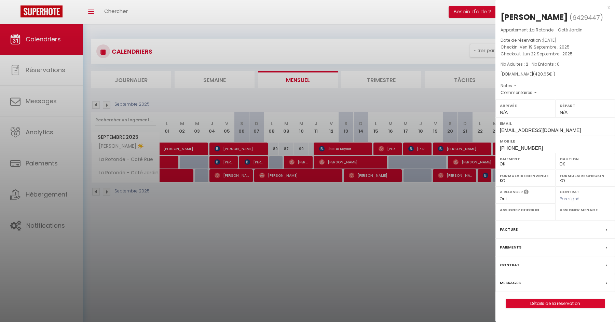
drag, startPoint x: 500, startPoint y: 14, endPoint x: 564, endPoint y: 79, distance: 90.9
click at [564, 79] on div "[PERSON_NAME] ( 6429447 ) Appartement : La Rotonde - Coté Jardin Date de réserv…" at bounding box center [556, 160] width 120 height 297
click at [460, 201] on div at bounding box center [307, 161] width 615 height 322
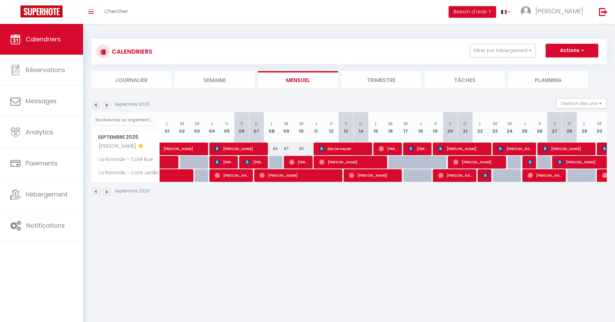
click at [488, 177] on div at bounding box center [483, 175] width 15 height 13
type input "74"
type input "[DATE]"
type input "Mer 24 Septembre 2025"
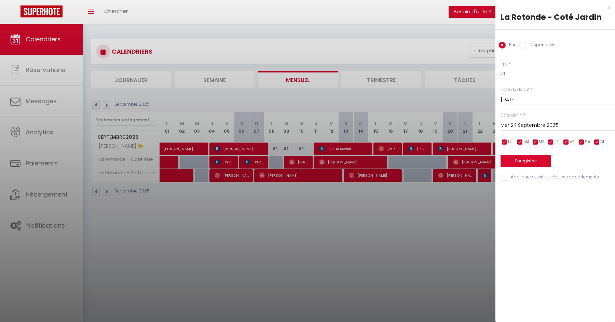
click at [473, 263] on div at bounding box center [307, 161] width 615 height 322
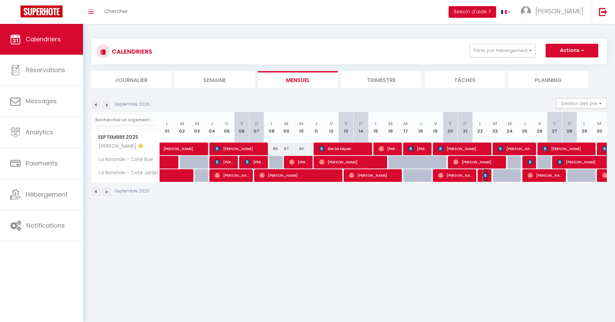
click at [485, 173] on img at bounding box center [485, 175] width 5 height 5
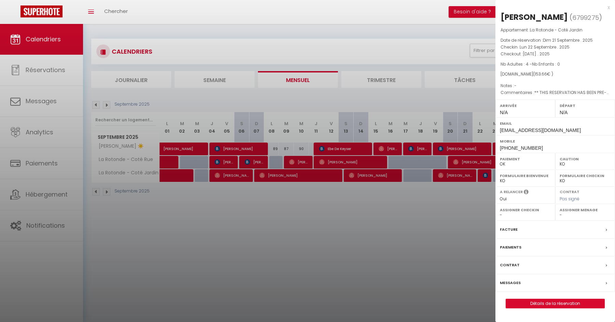
drag, startPoint x: 501, startPoint y: 18, endPoint x: 560, endPoint y: 71, distance: 79.3
click at [560, 71] on div "[PERSON_NAME] ( 6799275 ) Appartement : La Rotonde - Coté Jardin Date de réserv…" at bounding box center [556, 160] width 120 height 297
click at [467, 198] on div at bounding box center [307, 161] width 615 height 322
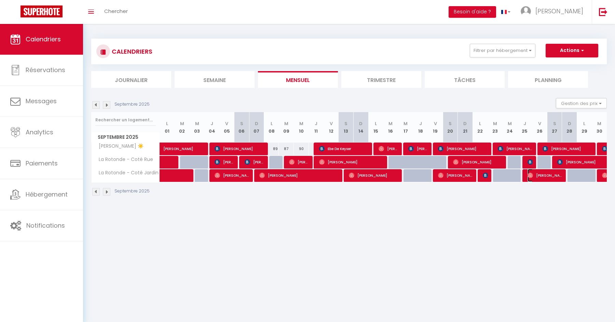
click at [540, 175] on span "[PERSON_NAME]" at bounding box center [545, 175] width 35 height 13
select select "OK"
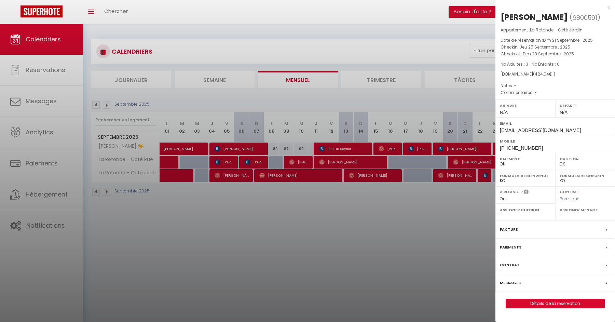
drag, startPoint x: 501, startPoint y: 18, endPoint x: 558, endPoint y: 71, distance: 77.9
click at [558, 71] on div "[PERSON_NAME] ( 6800591 ) Appartement : La Rotonde - Coté Jardin Date de réserv…" at bounding box center [556, 160] width 120 height 297
click at [465, 205] on div at bounding box center [307, 161] width 615 height 322
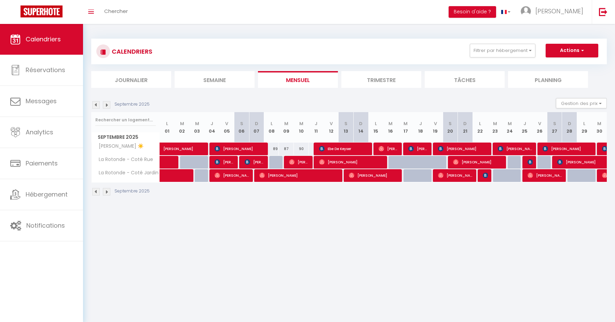
click at [602, 176] on div at bounding box center [604, 175] width 15 height 13
click at [604, 176] on img at bounding box center [604, 175] width 5 height 5
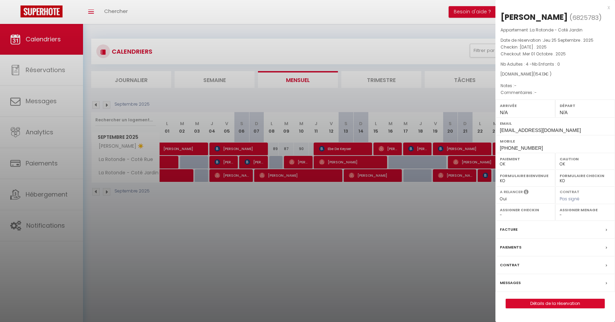
drag, startPoint x: 502, startPoint y: 16, endPoint x: 560, endPoint y: 72, distance: 81.4
click at [560, 72] on div "[PERSON_NAME] ( 6825783 ) Appartement : La Rotonde - Coté Jardin Date de réserv…" at bounding box center [556, 160] width 120 height 297
click at [296, 227] on div at bounding box center [307, 161] width 615 height 322
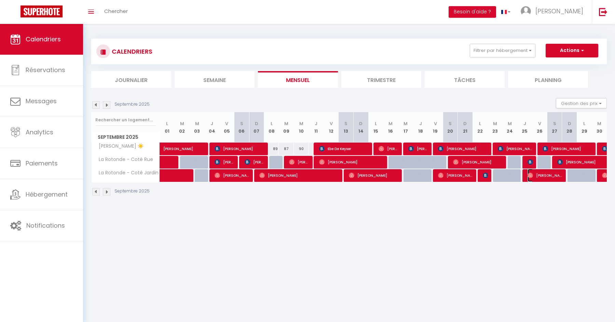
click at [545, 178] on span "[PERSON_NAME]" at bounding box center [545, 175] width 35 height 13
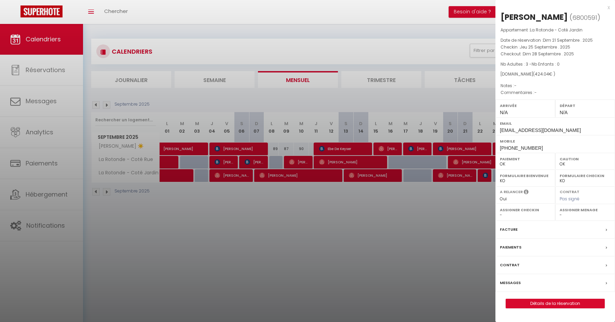
drag, startPoint x: 531, startPoint y: 73, endPoint x: 549, endPoint y: 73, distance: 18.1
click at [549, 73] on div "[DOMAIN_NAME] ( 424.04 € )" at bounding box center [555, 74] width 109 height 6
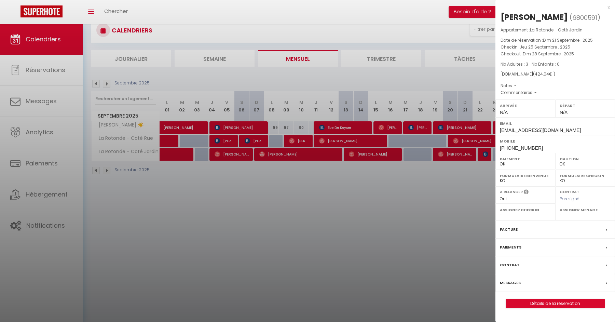
scroll to position [22, 0]
click at [531, 302] on link "Détails de la réservation" at bounding box center [555, 303] width 98 height 9
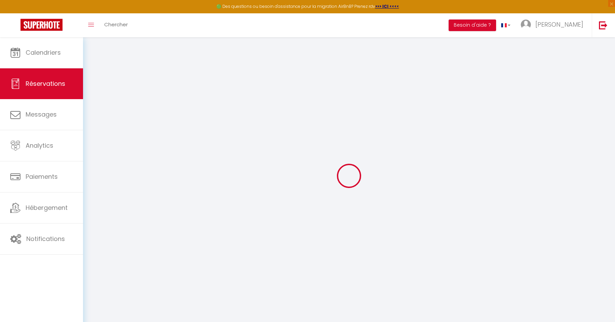
select select
select select "15"
checkbox input "false"
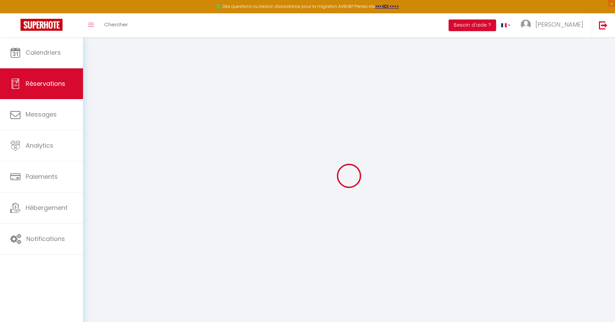
select select
checkbox input "false"
select select
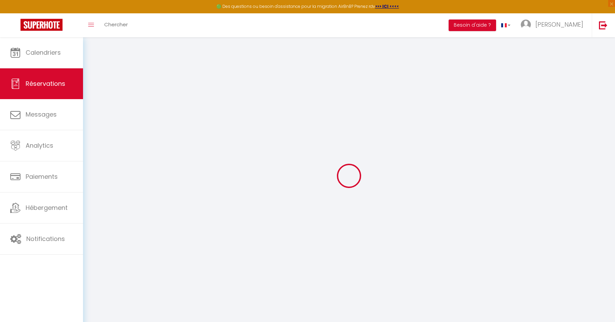
select select
checkbox input "false"
select select
type input "60"
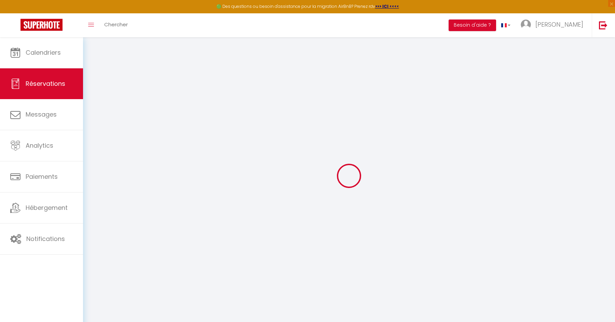
type input "16.04"
select select
checkbox input "false"
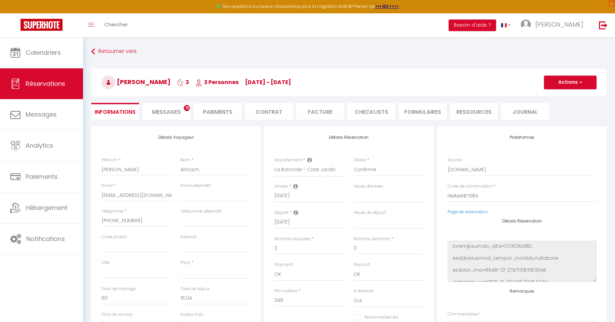
select select
checkbox input "false"
select select
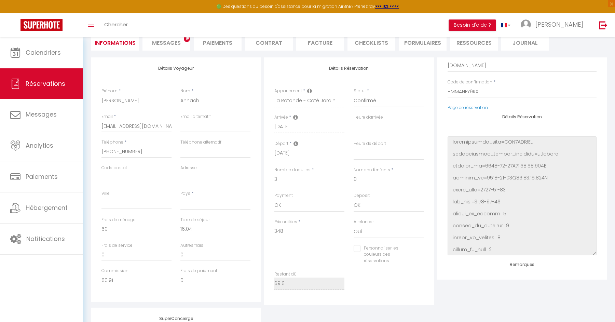
scroll to position [62, 0]
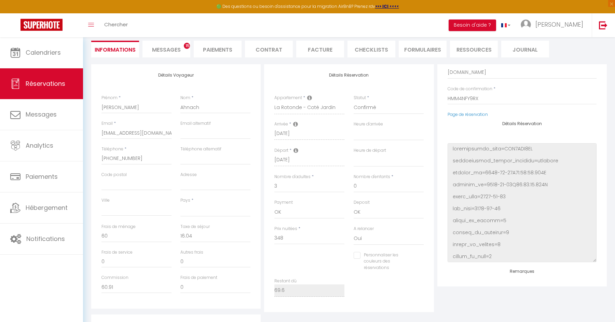
click at [180, 55] on li "Messages 15" at bounding box center [167, 49] width 48 height 17
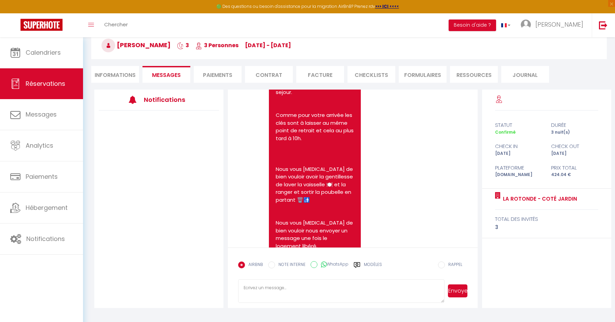
scroll to position [1923, 0]
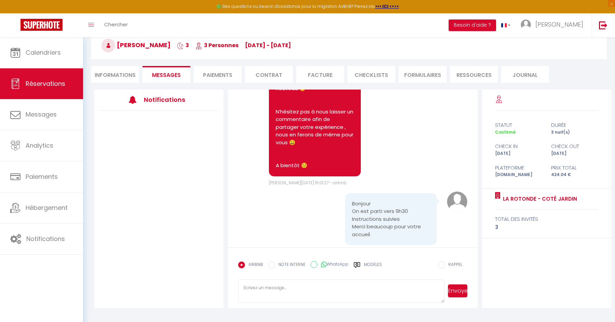
click at [222, 77] on li "Paiements" at bounding box center [218, 74] width 48 height 17
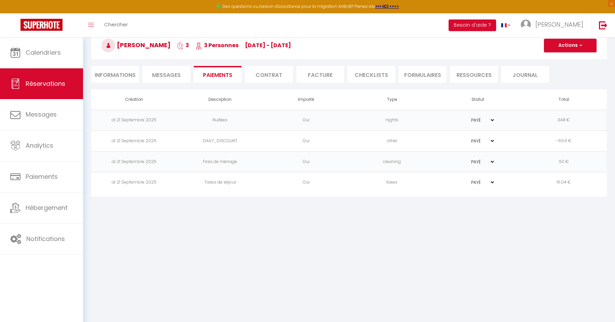
click at [493, 142] on select "PAYÉ EN ATTENTE" at bounding box center [478, 141] width 34 height 6
click at [416, 252] on body "🟢 Des questions ou besoin d'assistance pour la migration AirBnB? Prenez rdv >>>…" at bounding box center [307, 161] width 615 height 322
click at [133, 79] on li "Informations" at bounding box center [115, 74] width 48 height 17
select select
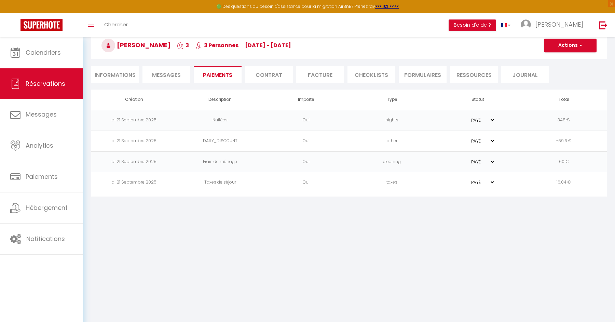
select select
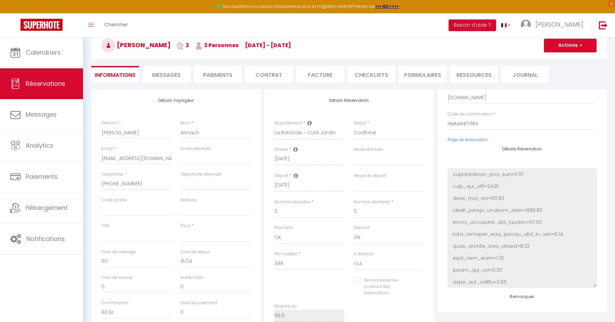
scroll to position [1122, 0]
select select
checkbox input "false"
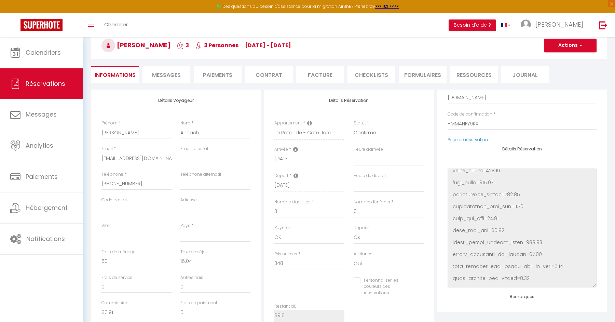
select select
checkbox input "false"
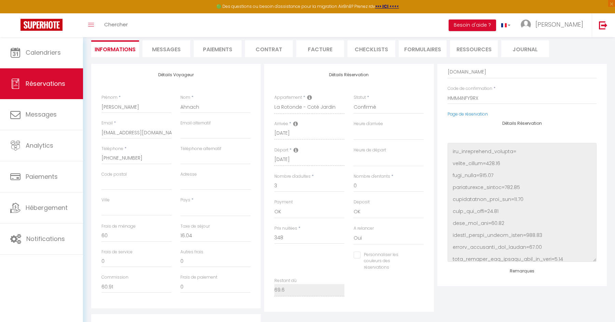
scroll to position [63, 0]
select select
checkbox input "false"
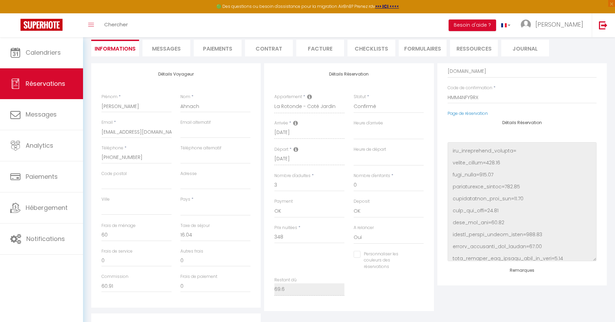
select select
checkbox input "false"
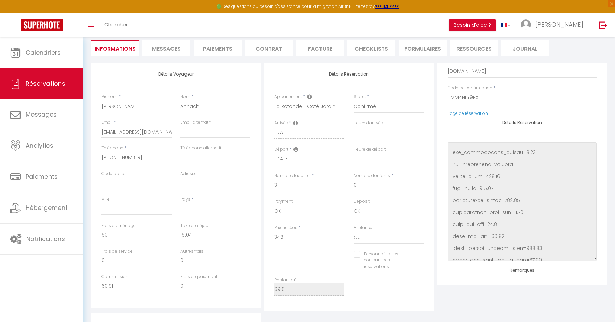
select select
checkbox input "false"
select select
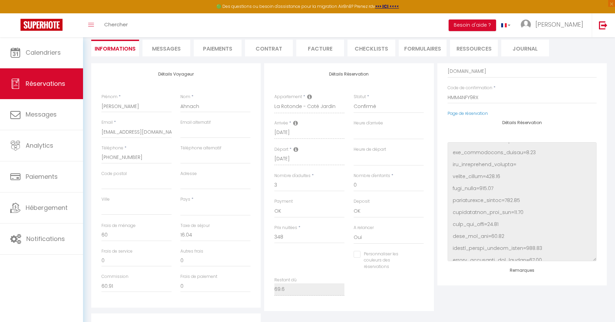
select select
checkbox input "false"
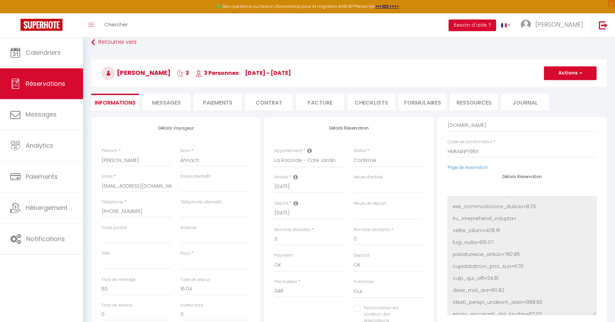
scroll to position [0, 0]
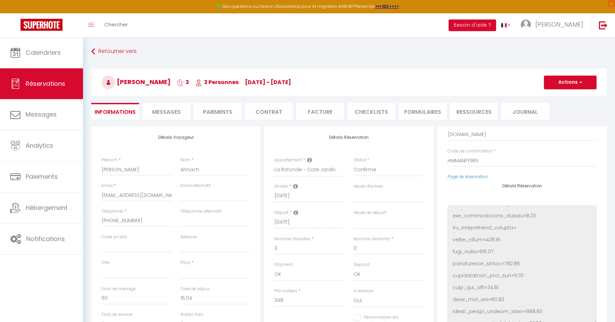
click at [220, 111] on li "Paiements" at bounding box center [218, 111] width 48 height 17
